Goal: Information Seeking & Learning: Compare options

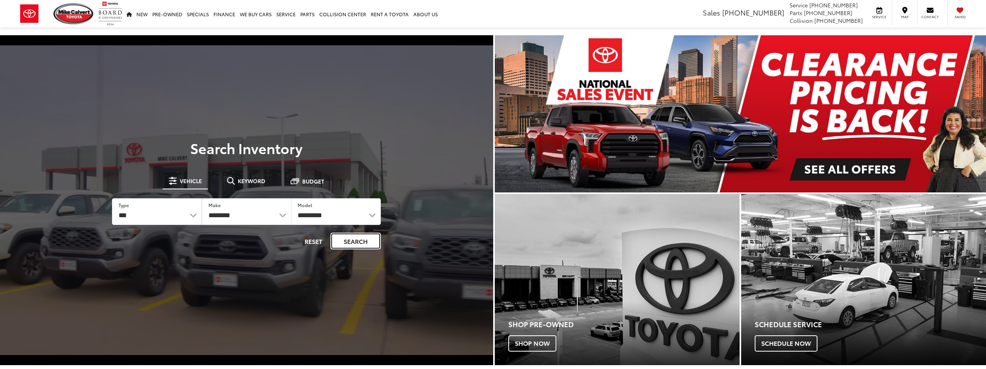
click at [344, 245] on button "Search" at bounding box center [356, 241] width 50 height 17
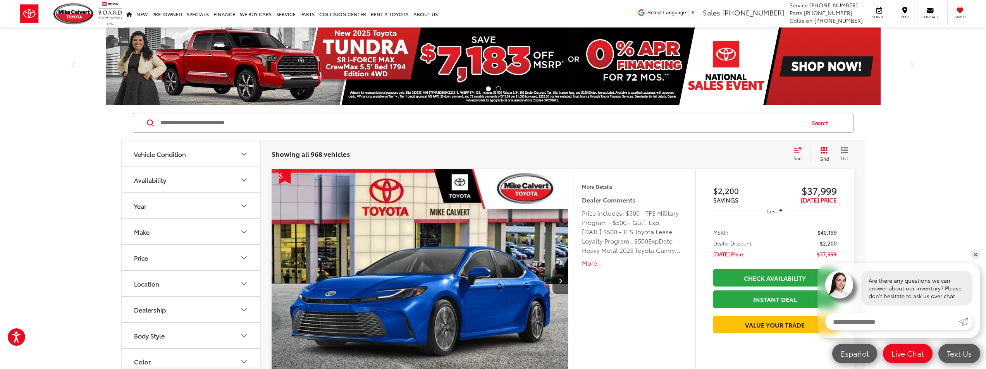
click at [242, 258] on icon "Price" at bounding box center [243, 257] width 9 height 9
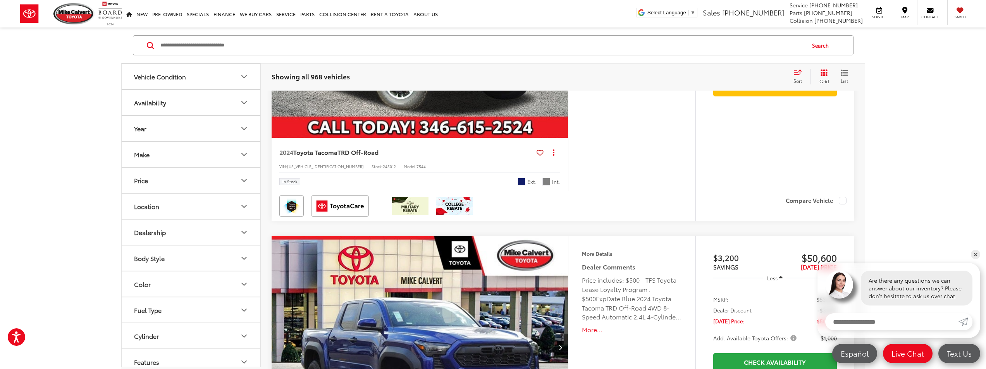
scroll to position [1860, 0]
click at [239, 78] on icon "Vehicle Condition" at bounding box center [243, 76] width 9 height 9
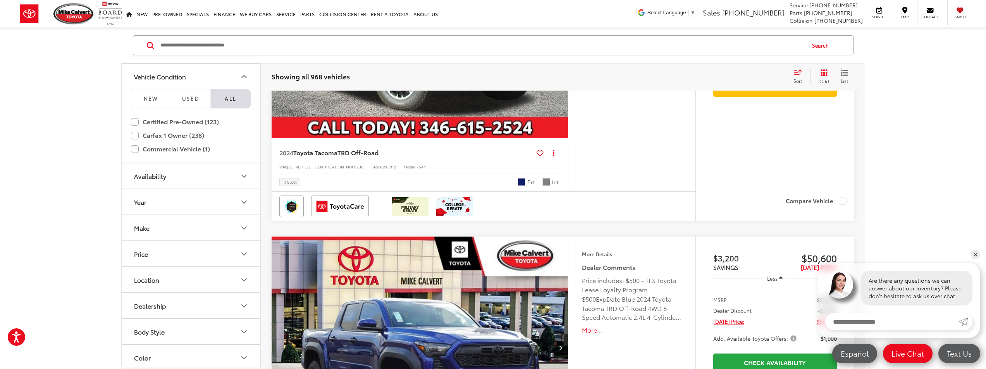
click at [239, 78] on icon "Vehicle Condition" at bounding box center [243, 76] width 9 height 9
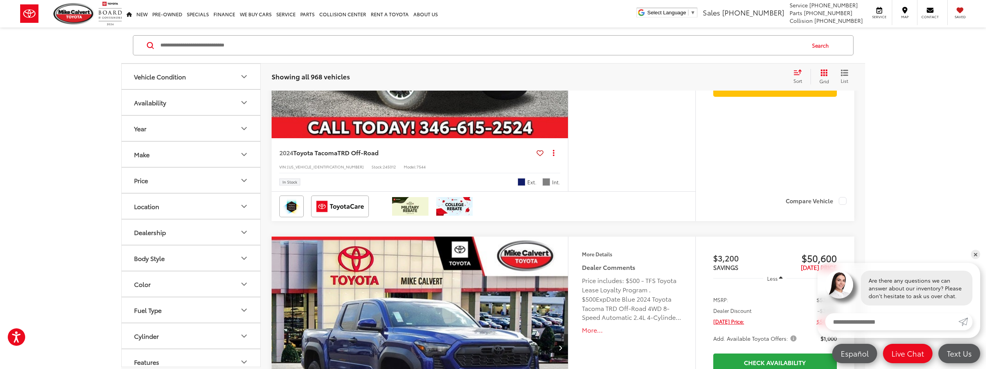
click at [242, 77] on icon "Vehicle Condition" at bounding box center [243, 76] width 9 height 9
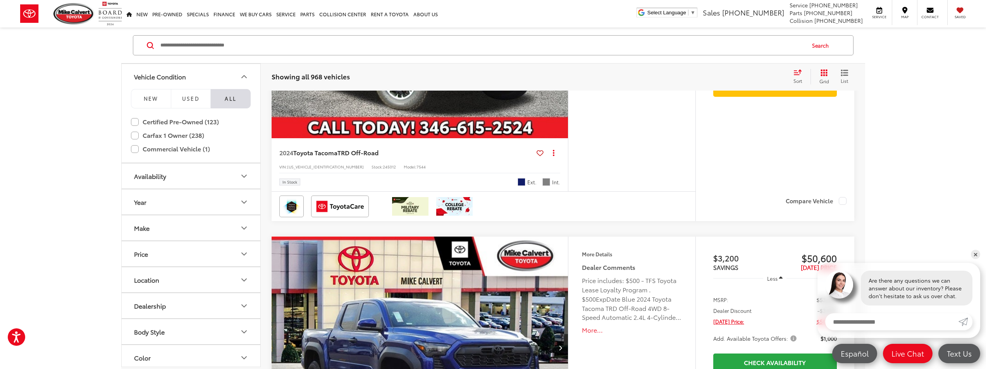
click at [83, 183] on div "Vehicle Condition NEW Used All Certified Pre-Owned (123) Gold Certified Silver …" at bounding box center [493, 262] width 986 height 4034
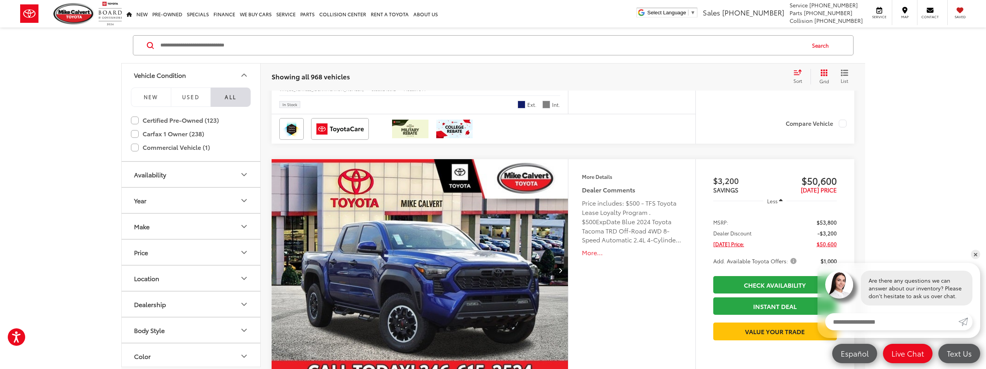
scroll to position [0, 0]
click at [241, 254] on icon "Price" at bounding box center [243, 254] width 9 height 9
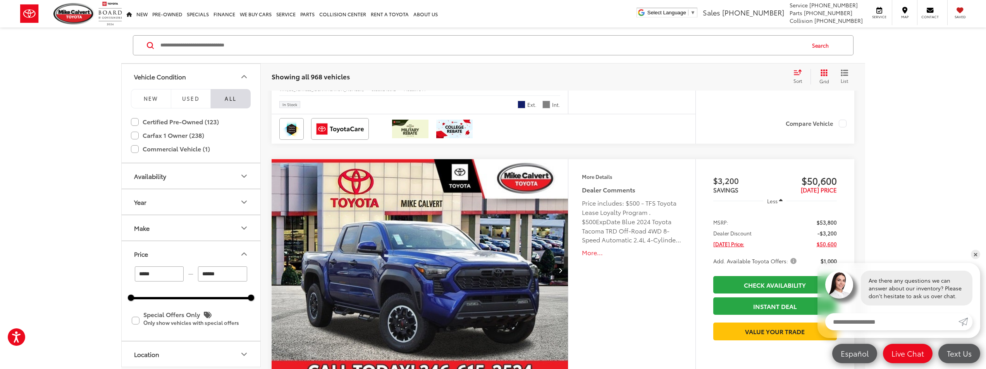
click at [241, 254] on icon "Price" at bounding box center [243, 254] width 9 height 9
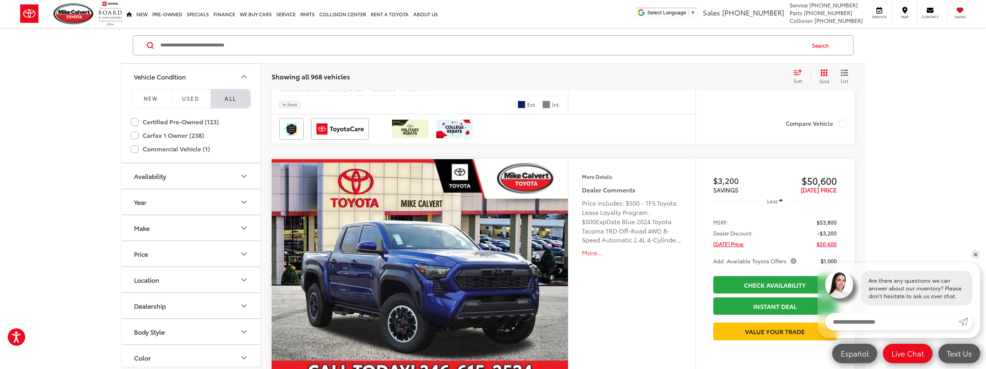
click at [241, 255] on icon "Price" at bounding box center [243, 254] width 9 height 9
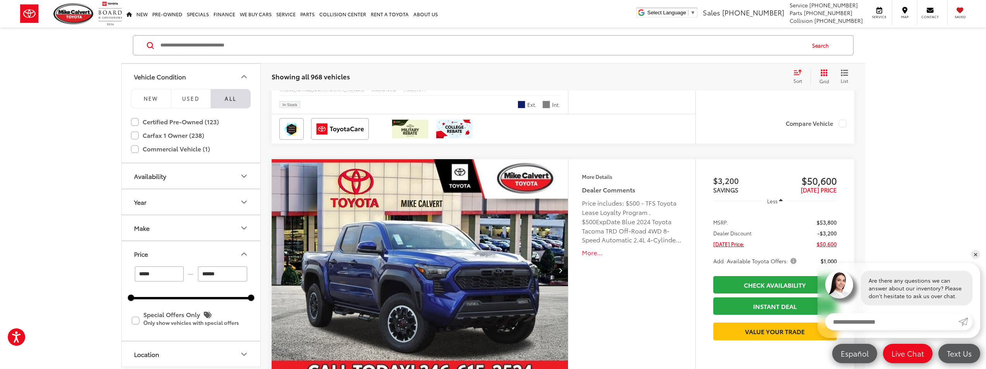
click at [220, 274] on input "******" at bounding box center [222, 274] width 49 height 15
click at [84, 289] on div "Vehicle Condition NEW Used All Certified Pre-Owned (123) Gold Certified Silver …" at bounding box center [493, 185] width 986 height 4034
type input "******"
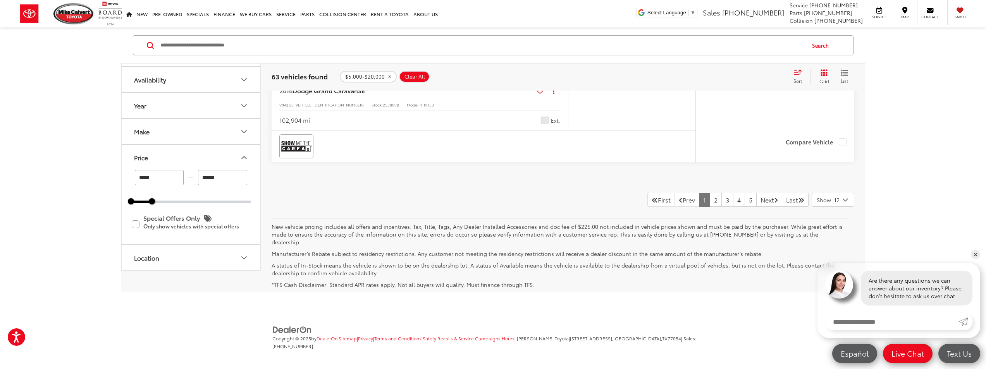
scroll to position [3770, 0]
click at [710, 204] on link "2" at bounding box center [716, 197] width 12 height 14
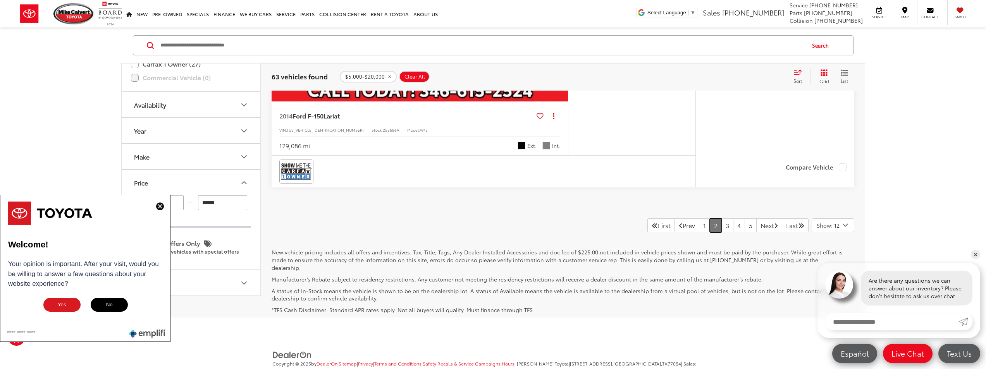
scroll to position [3802, 0]
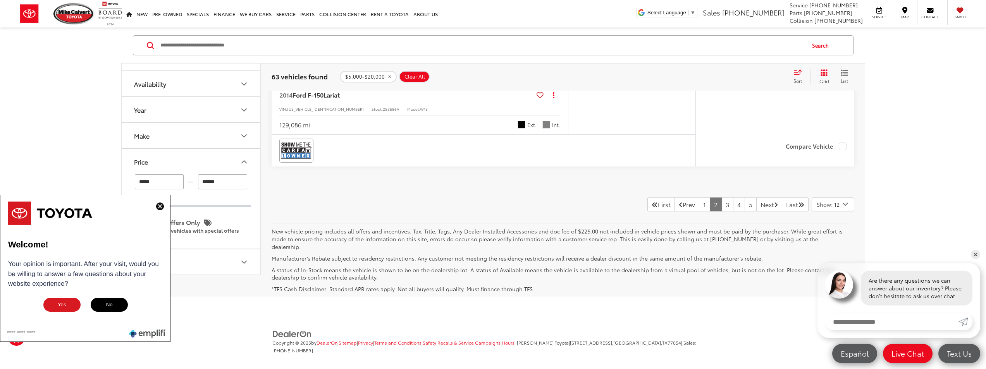
click at [837, 204] on span "Show: 12" at bounding box center [828, 205] width 23 height 8
click at [828, 256] on button "Show: 48" at bounding box center [833, 263] width 42 height 14
click at [828, 255] on p "Manufacturer’s Rebate subject to residency restrictions. Any customer not meeti…" at bounding box center [560, 259] width 577 height 8
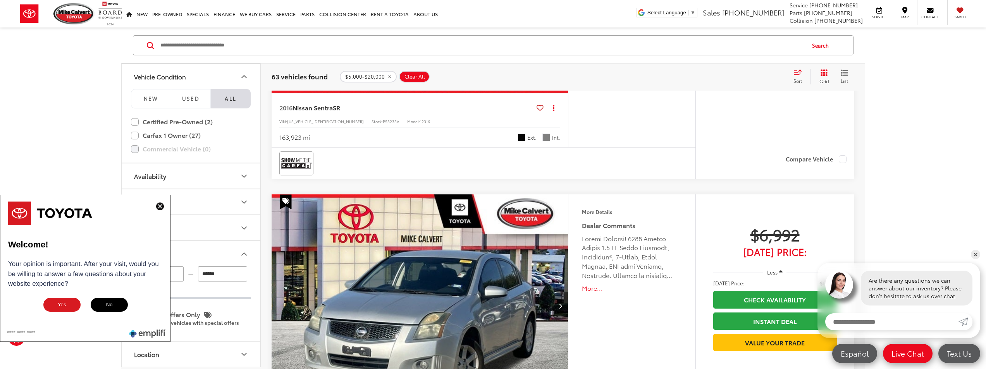
scroll to position [11198, 0]
